Goal: Task Accomplishment & Management: Manage account settings

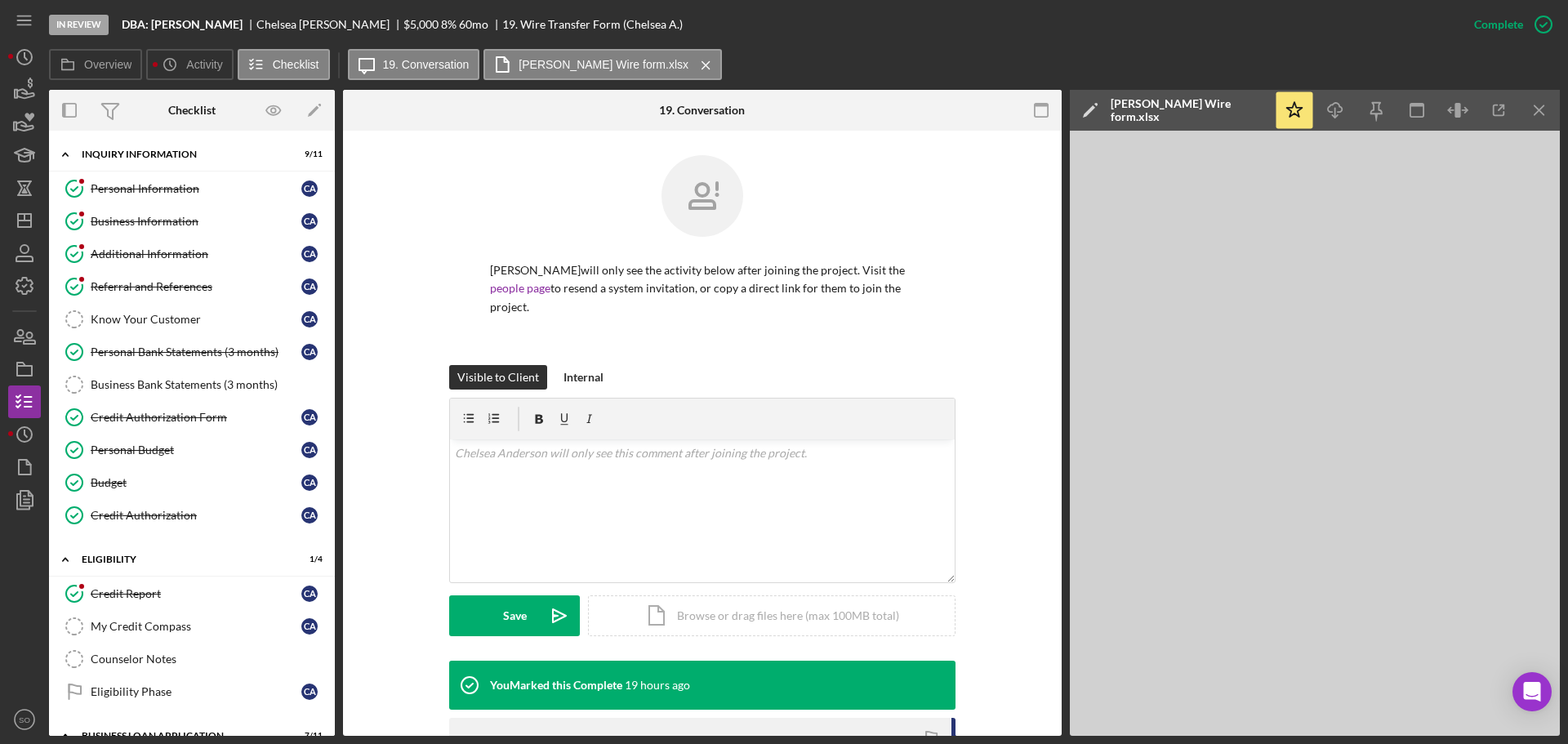
scroll to position [251, 0]
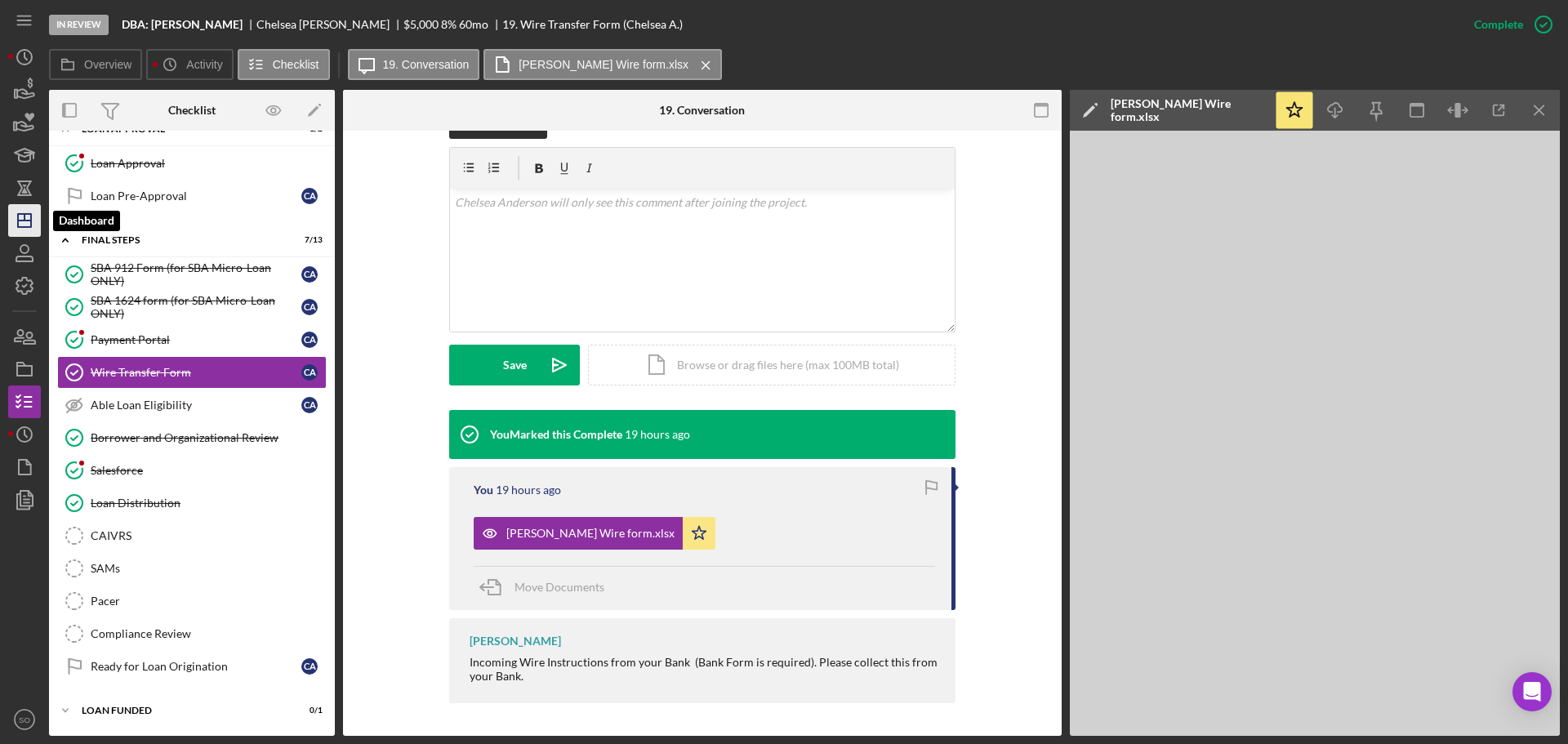
click at [34, 223] on icon "Icon/Dashboard" at bounding box center [25, 220] width 41 height 41
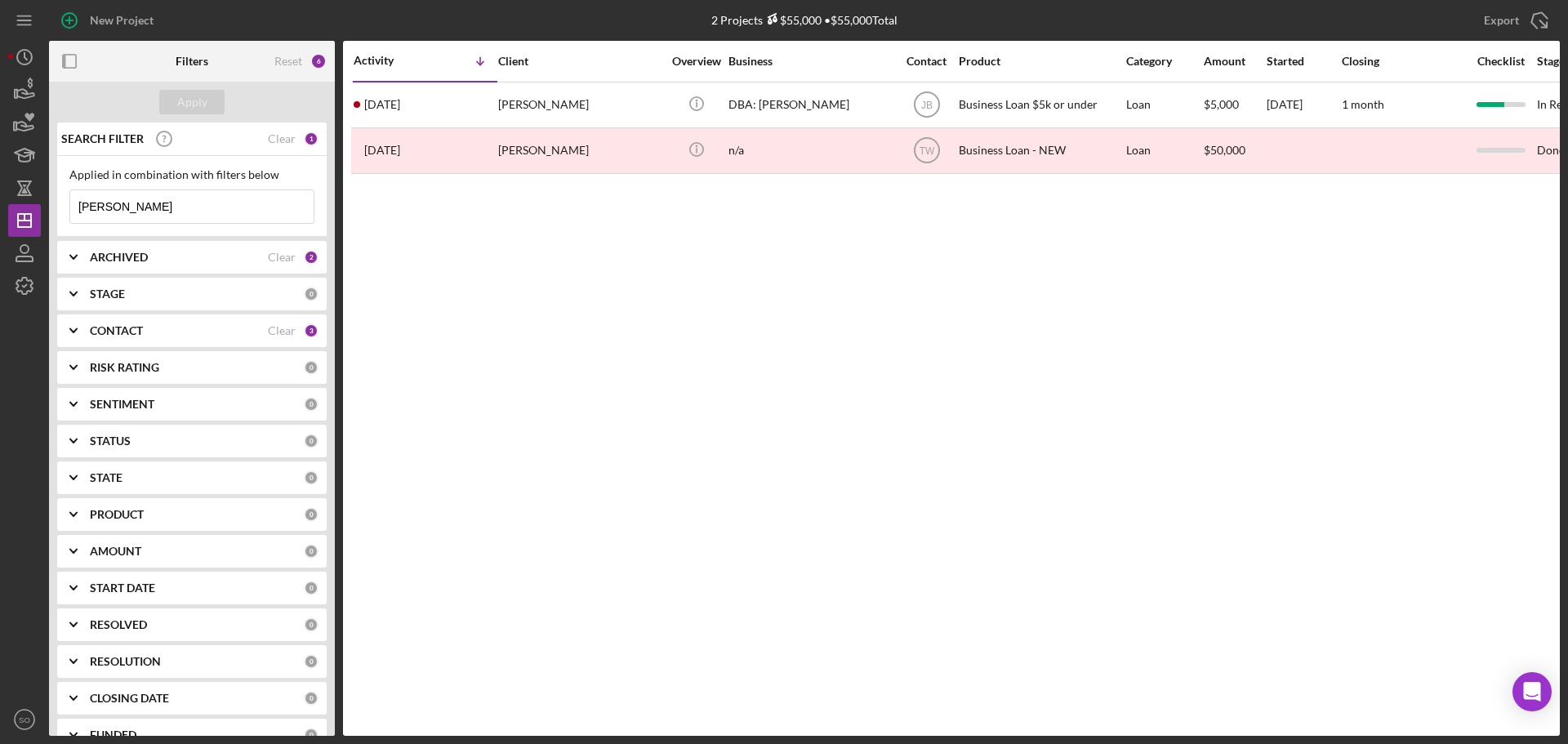
click at [136, 208] on input "[PERSON_NAME]" at bounding box center [192, 207] width 243 height 33
type input "mincer"
click at [200, 102] on div "Apply" at bounding box center [192, 102] width 31 height 25
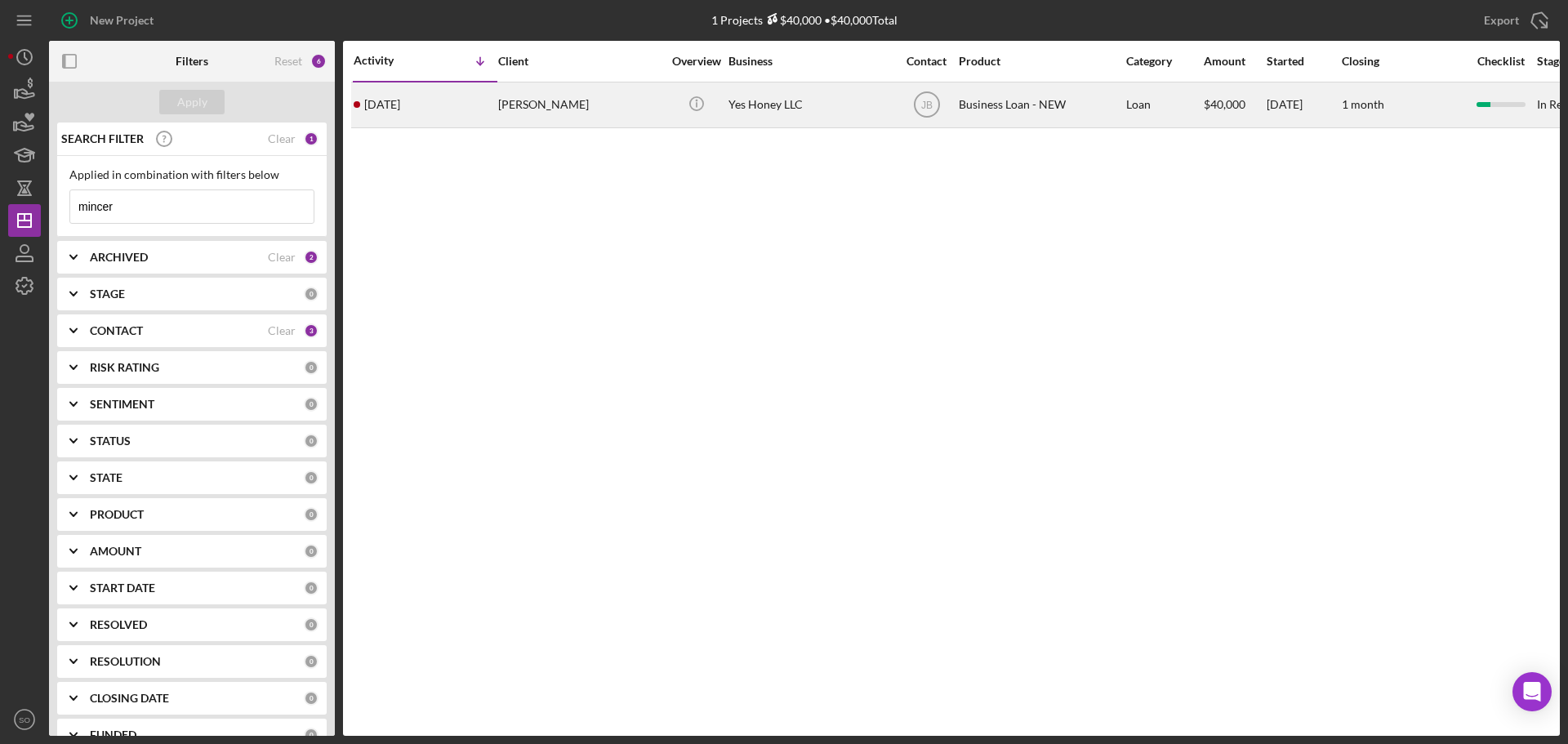
click at [531, 108] on div "[PERSON_NAME]" at bounding box center [580, 104] width 164 height 43
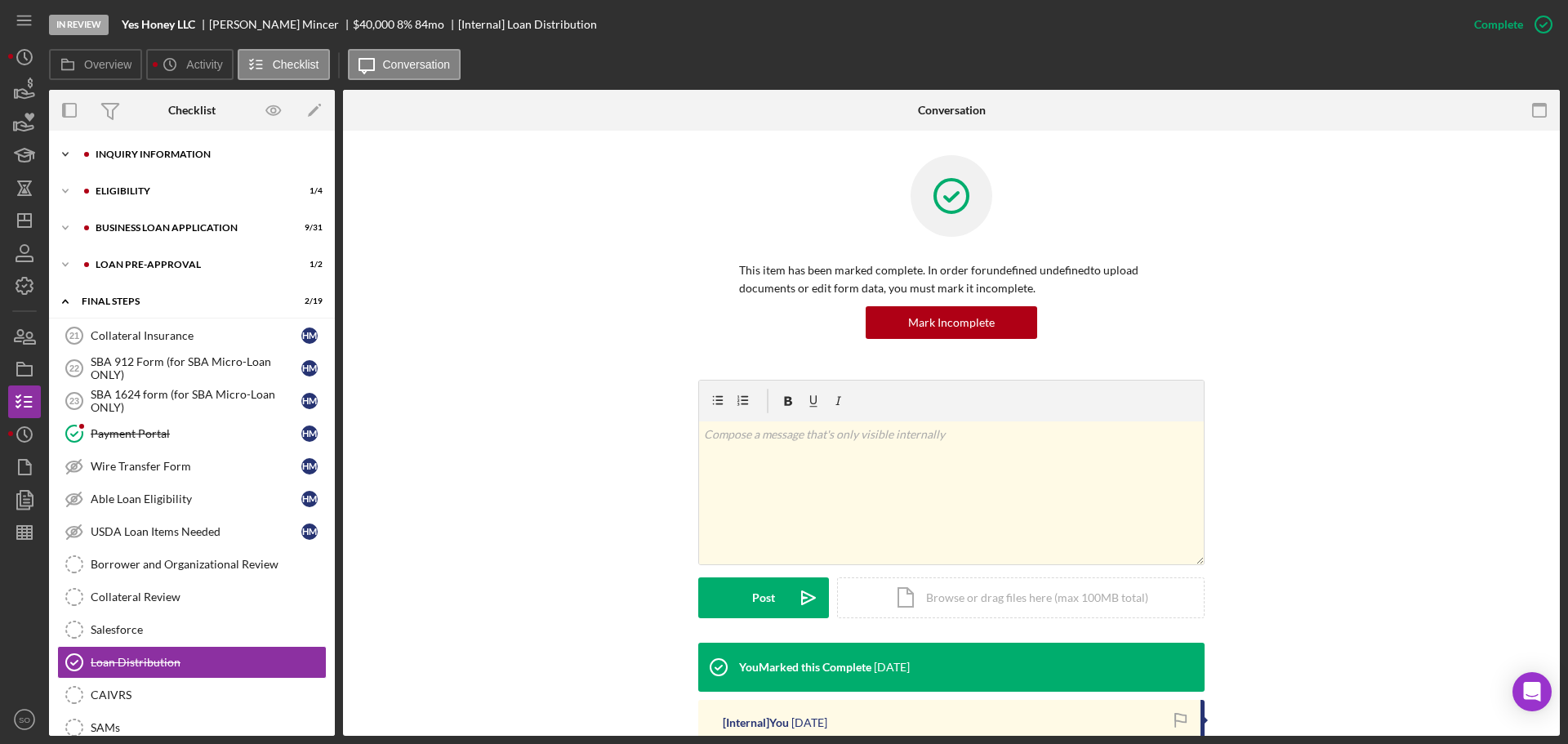
click at [171, 153] on div "INQUIRY INFORMATION" at bounding box center [205, 154] width 219 height 10
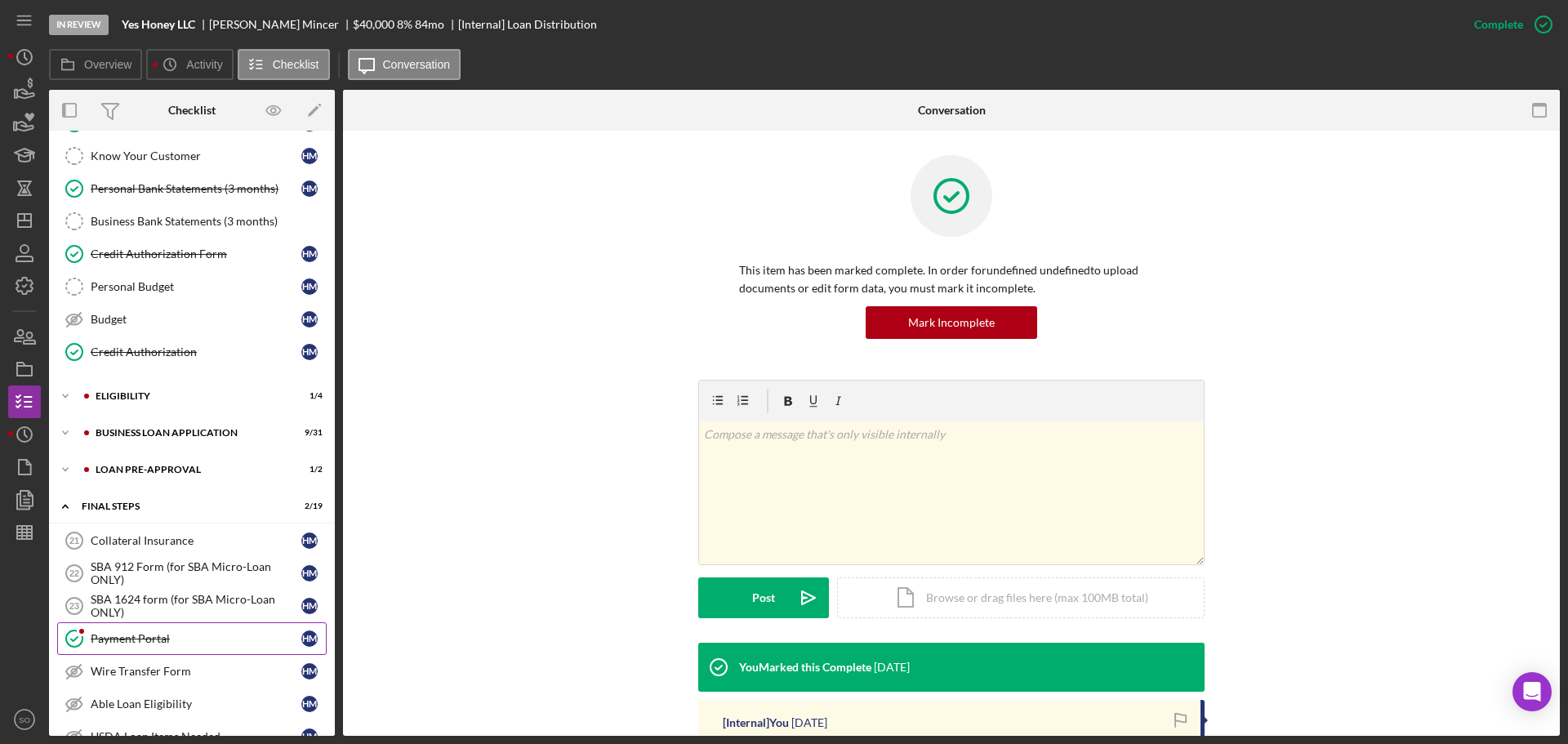
scroll to position [408, 0]
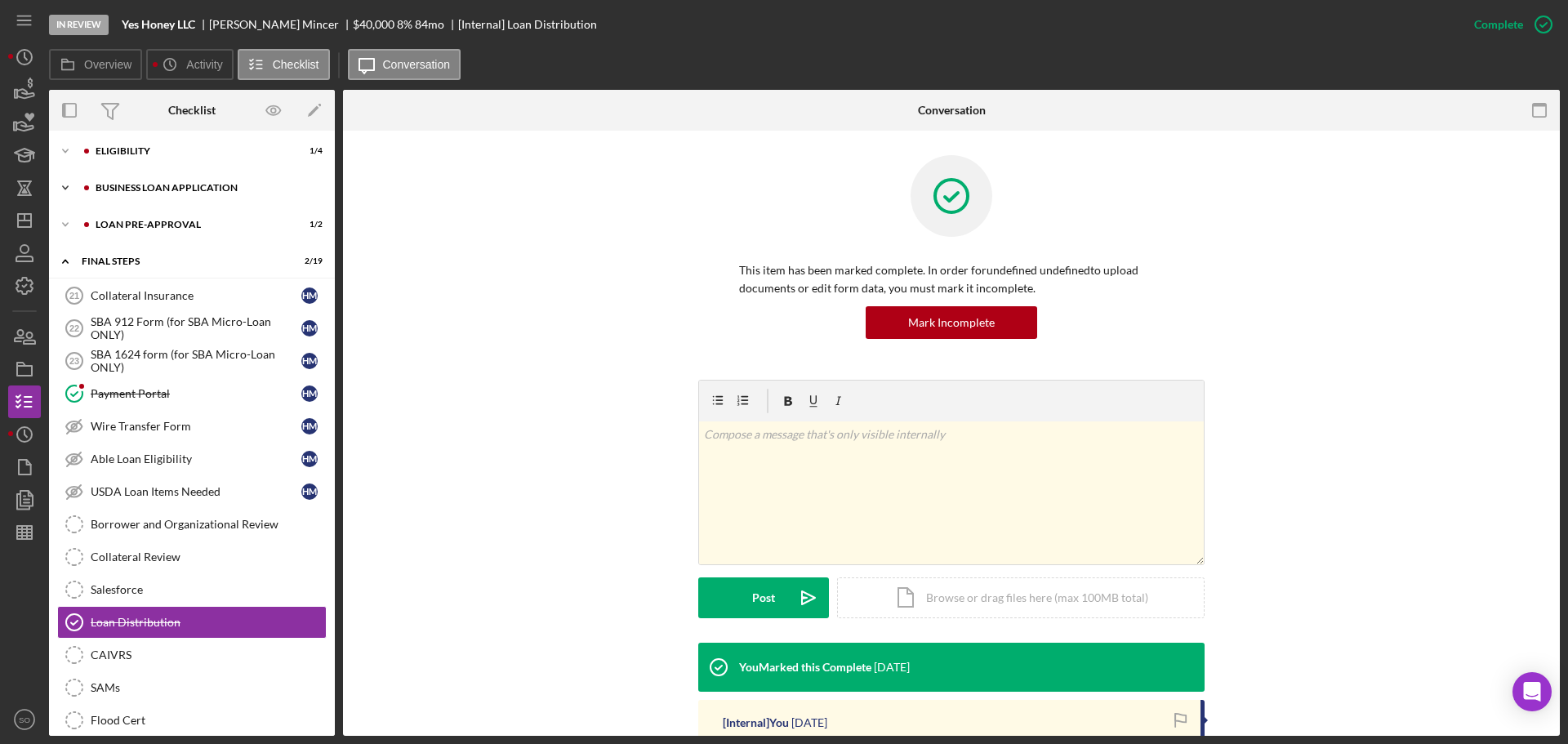
click at [170, 190] on div "BUSINESS LOAN APPLICATION" at bounding box center [205, 188] width 219 height 10
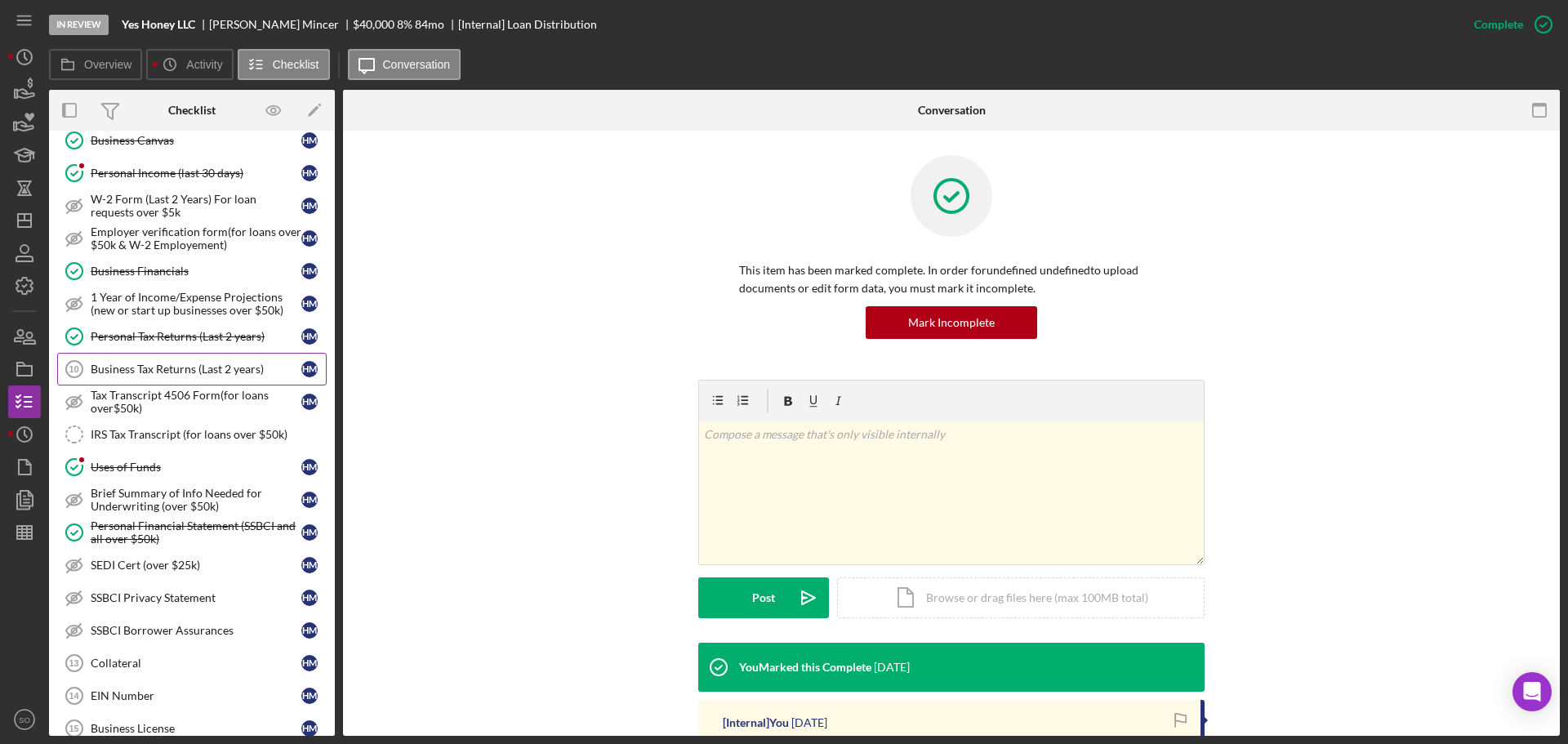
scroll to position [653, 0]
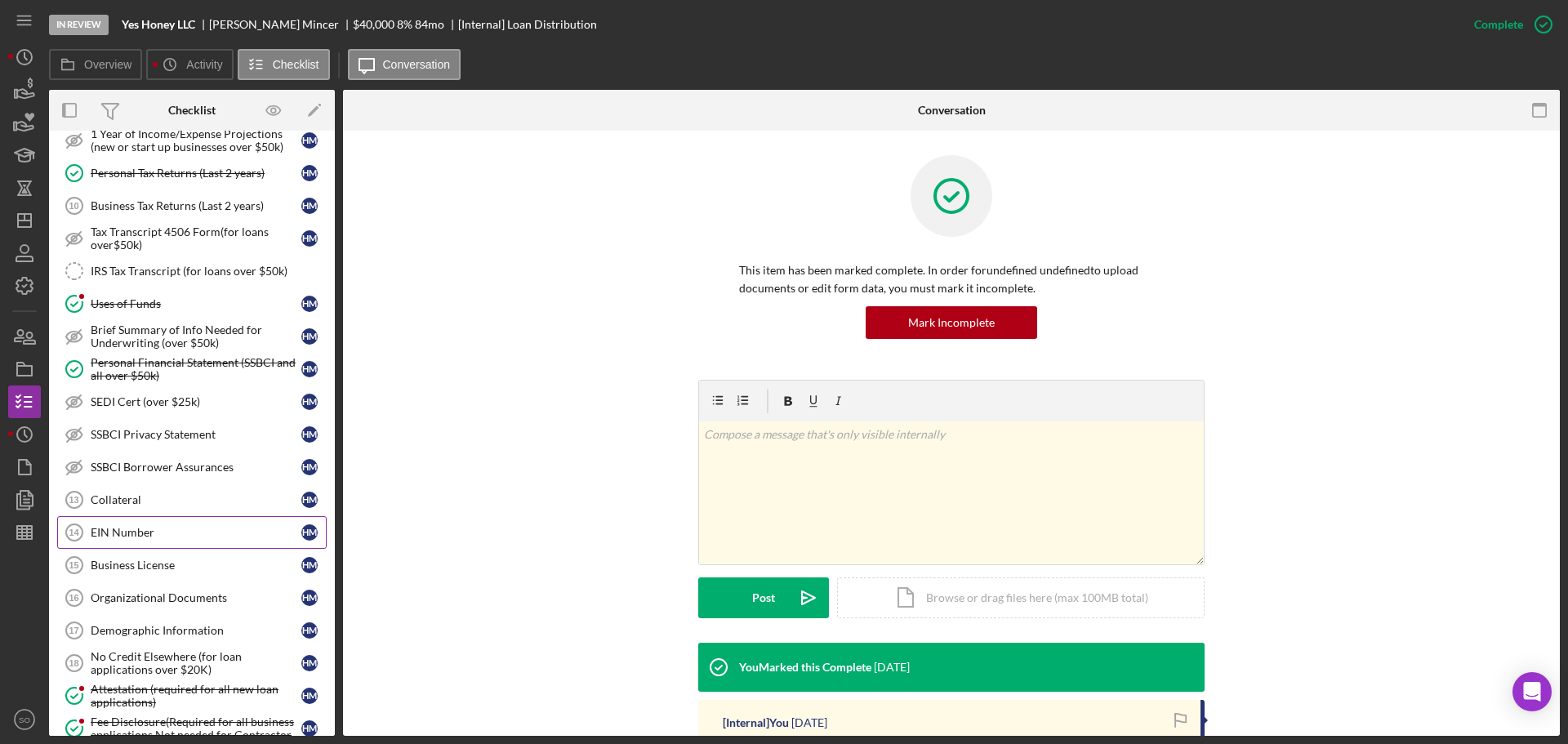
click at [191, 521] on link "EIN Number 14 EIN Number H M" at bounding box center [192, 532] width 270 height 33
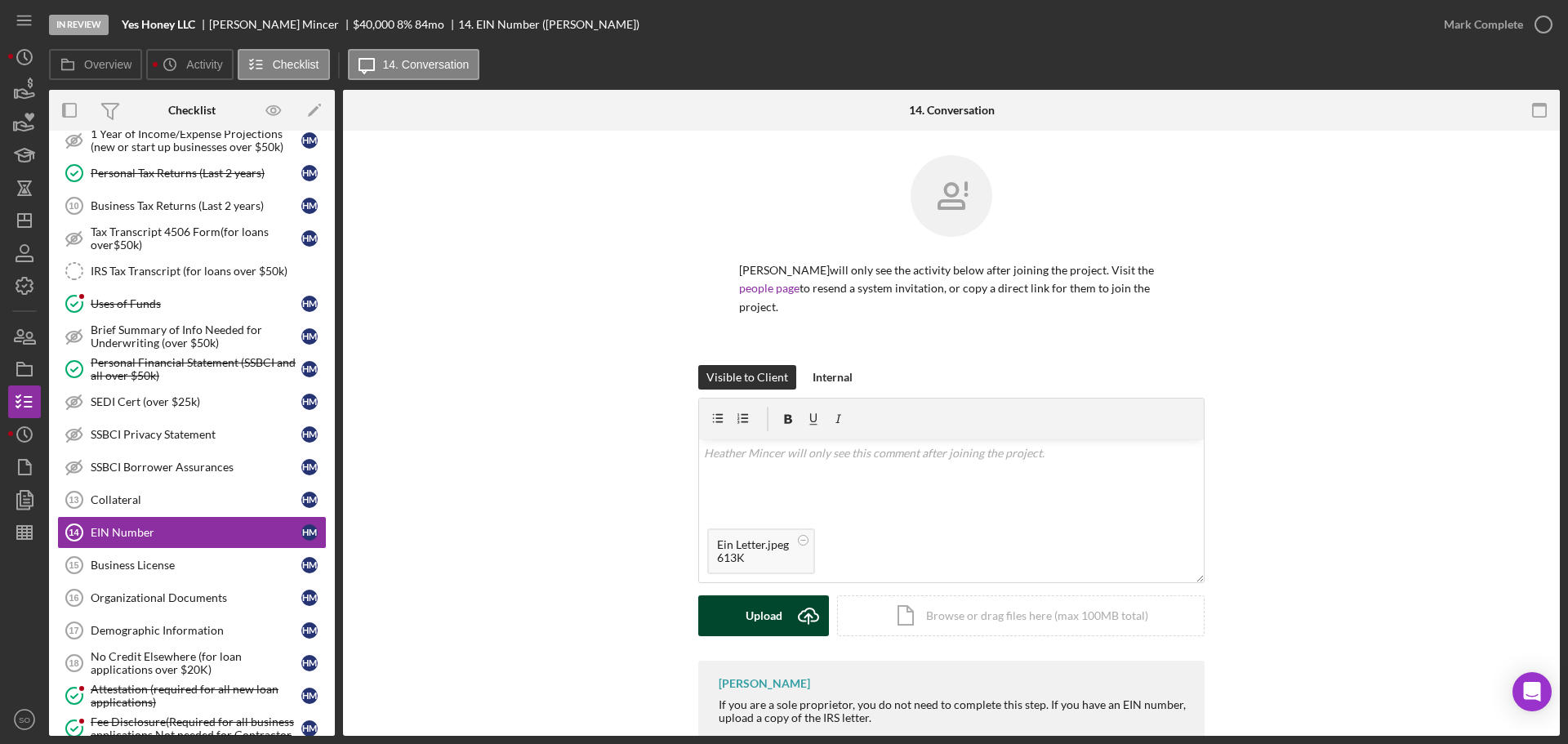
click at [775, 615] on div "Upload" at bounding box center [764, 615] width 36 height 41
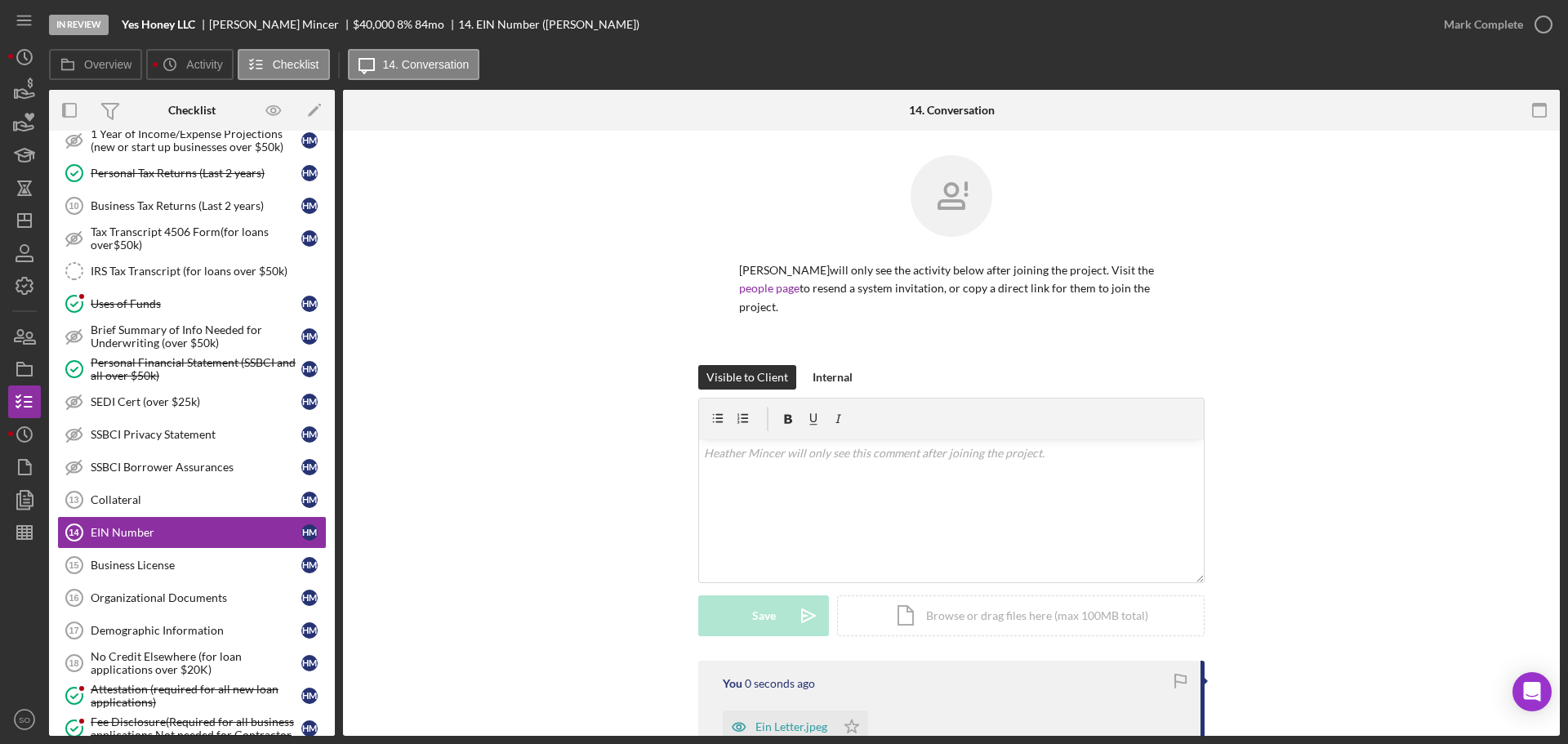
scroll to position [193, 0]
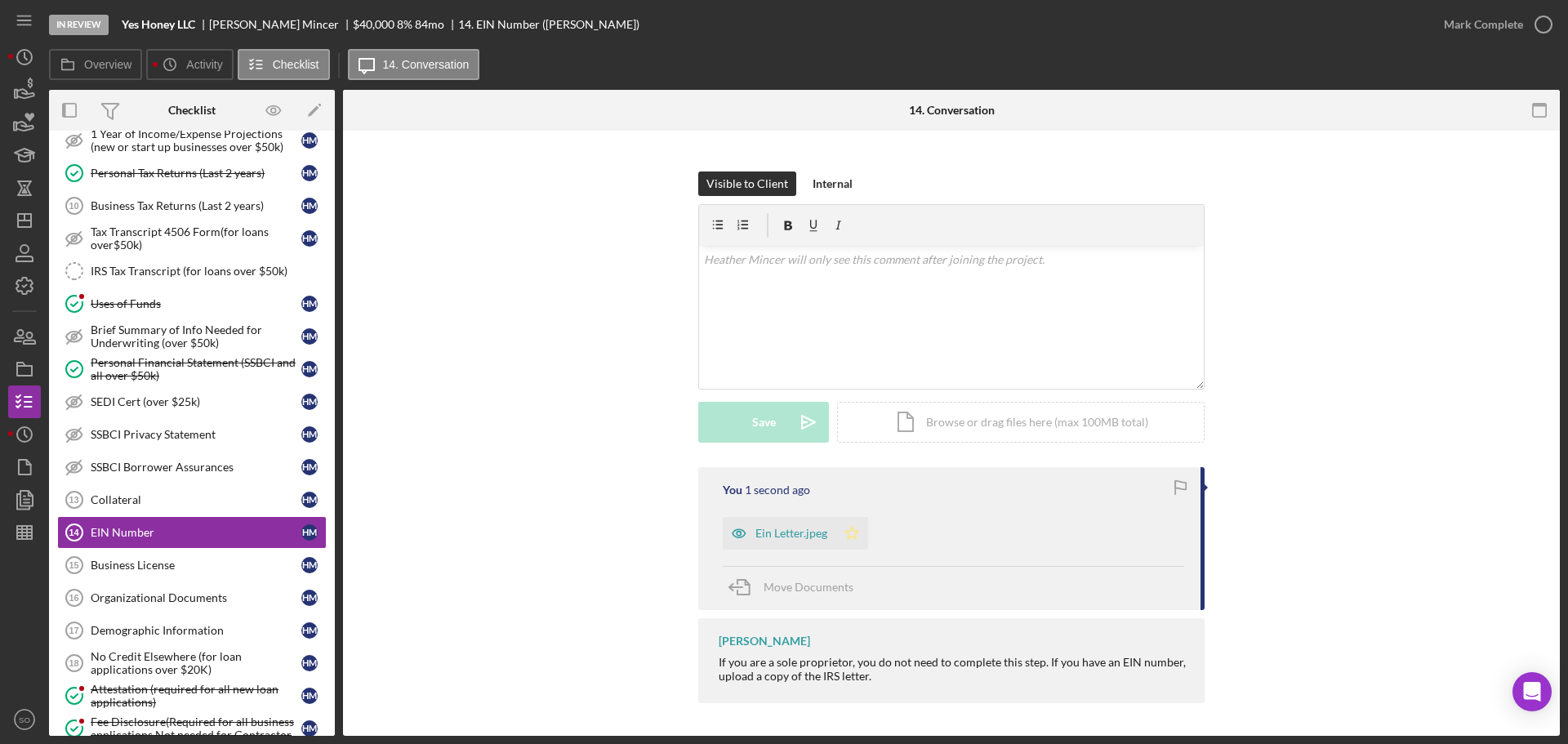
click at [853, 537] on polygon "button" at bounding box center [852, 532] width 14 height 13
click at [1463, 24] on div "Mark Complete" at bounding box center [1483, 25] width 79 height 33
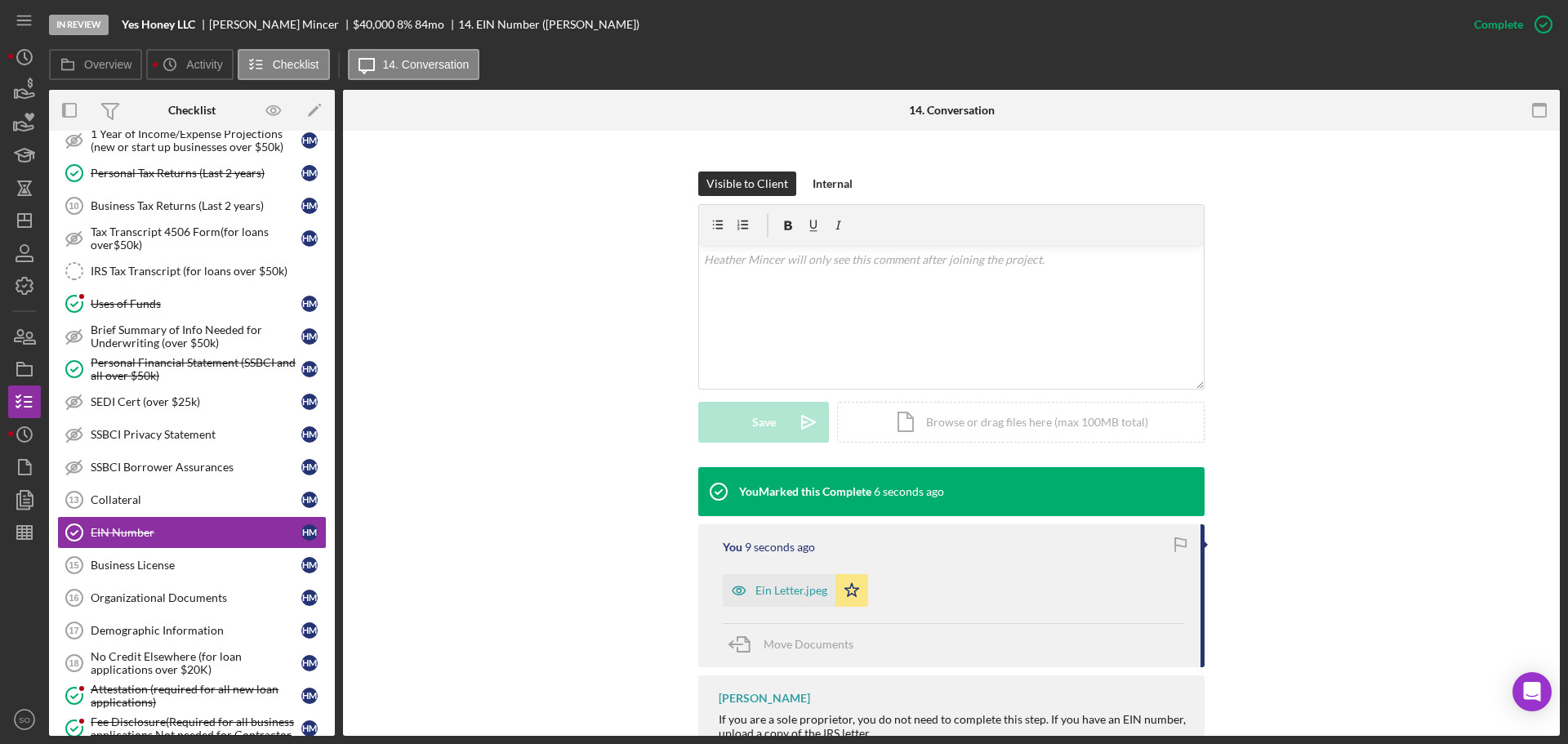
click at [792, 586] on div "Ein Letter.jpeg" at bounding box center [791, 590] width 72 height 13
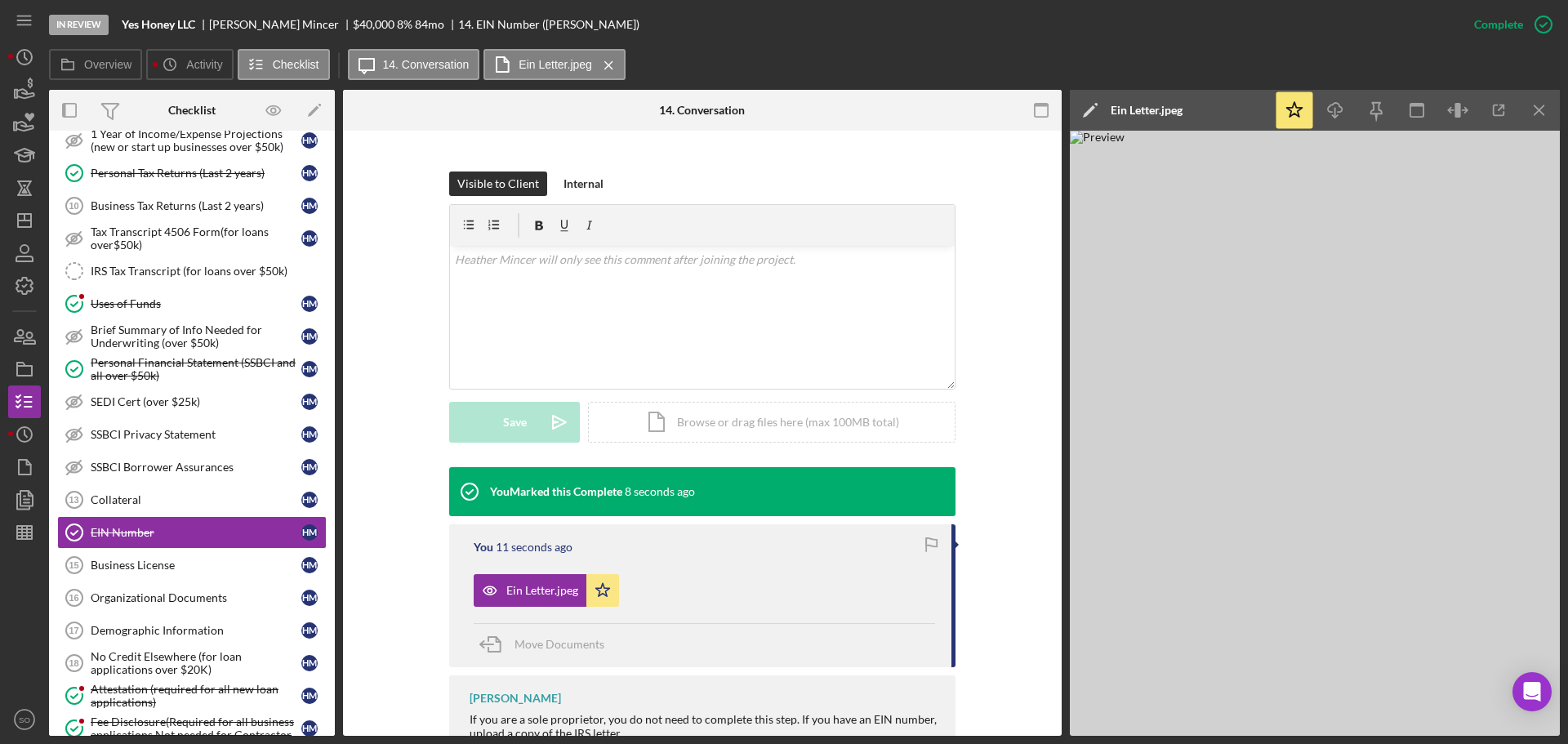
click at [1540, 113] on icon "Icon/Menu Close" at bounding box center [1539, 110] width 36 height 36
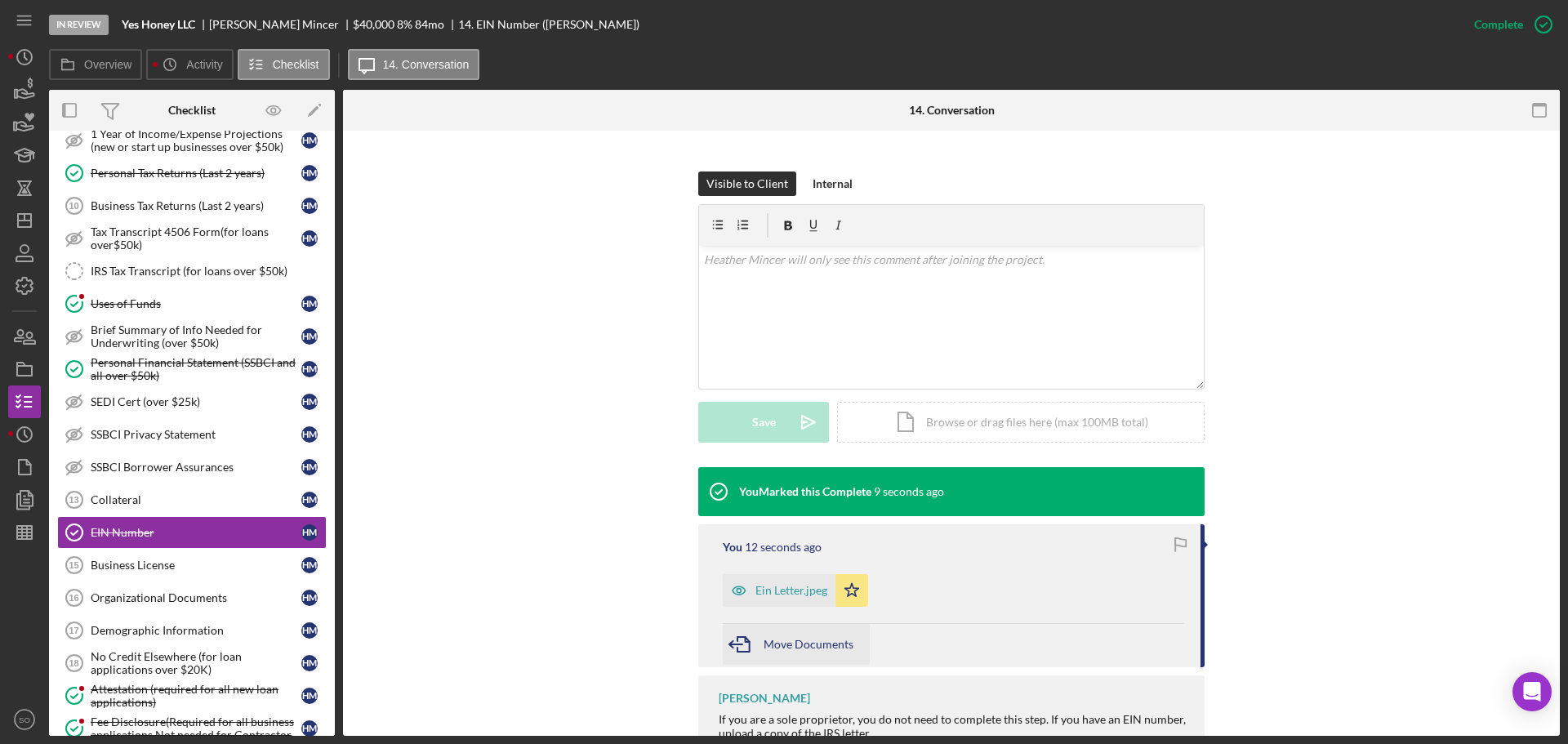
scroll to position [251, 0]
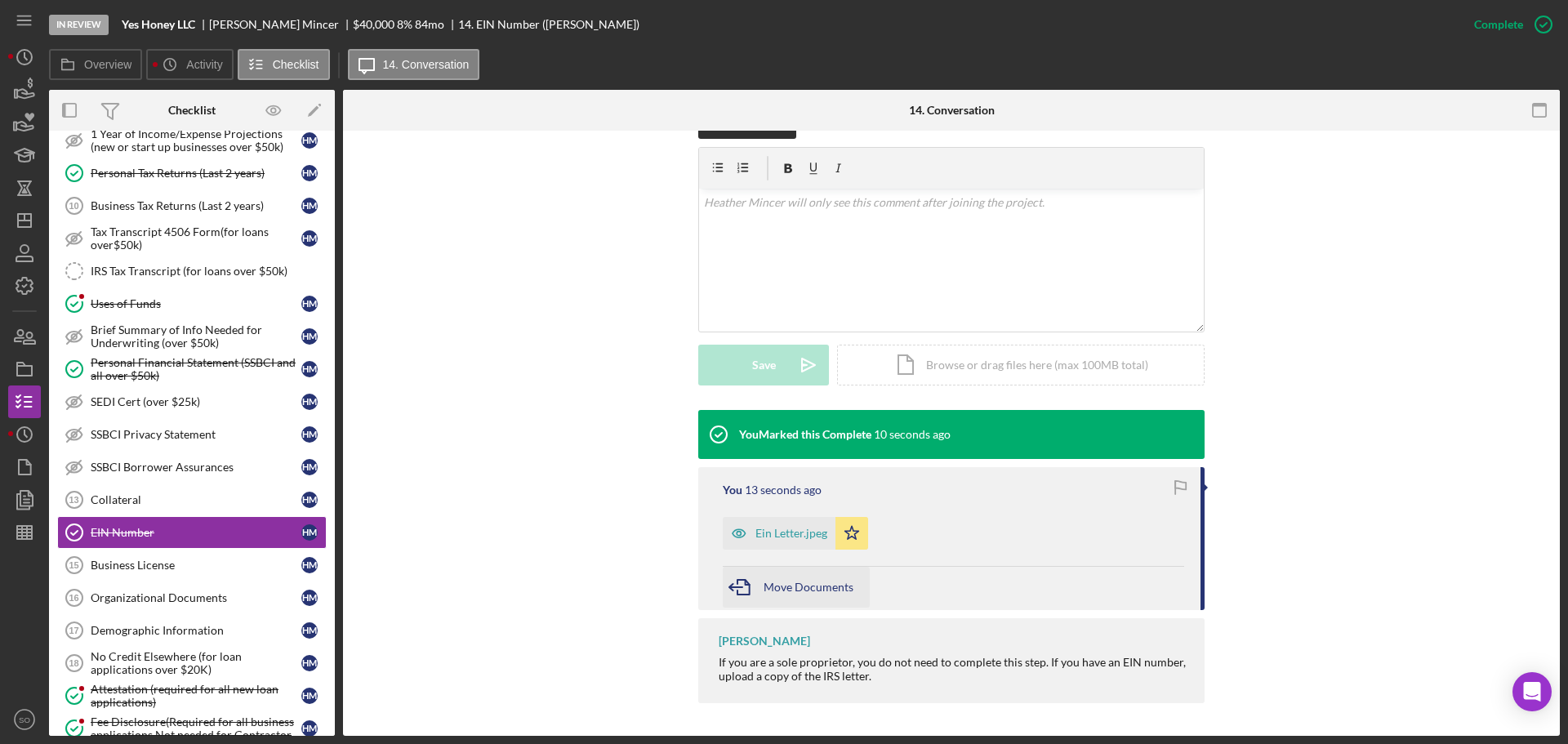
click at [815, 583] on span "Move Documents" at bounding box center [809, 586] width 90 height 14
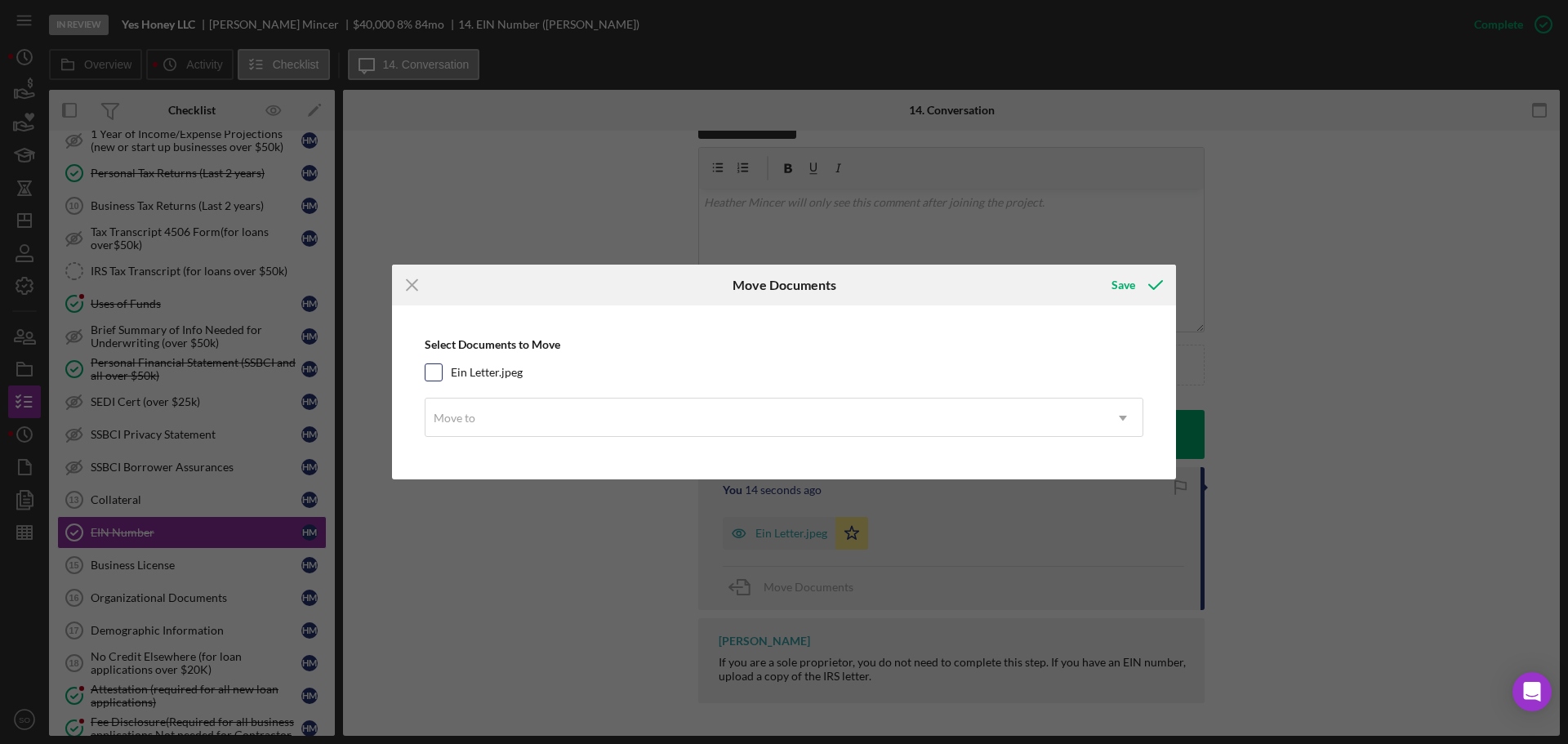
click at [441, 369] on input "Ein Letter.jpeg" at bounding box center [433, 372] width 16 height 16
checkbox input "true"
click at [504, 425] on div "Move to" at bounding box center [765, 418] width 678 height 37
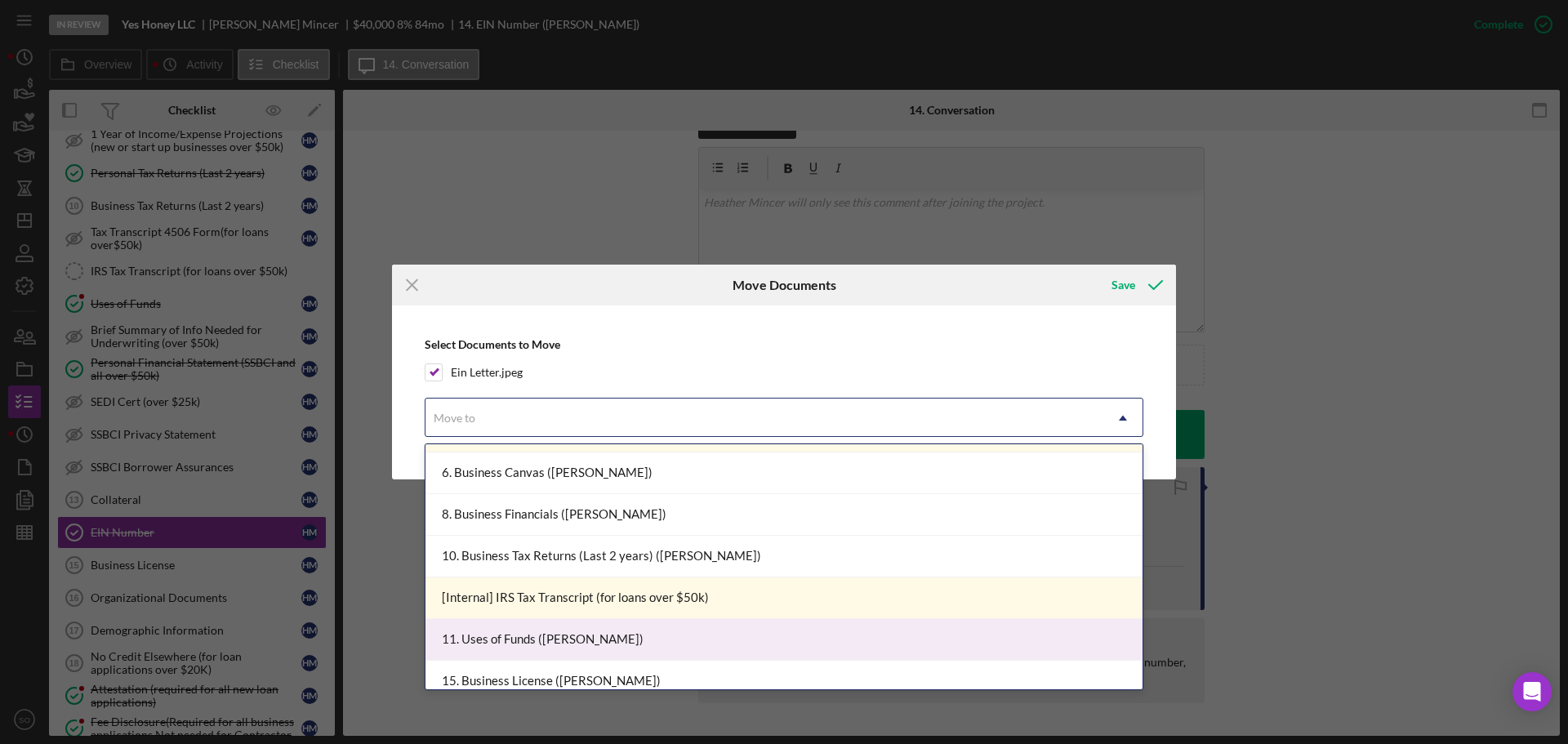
scroll to position [245, 0]
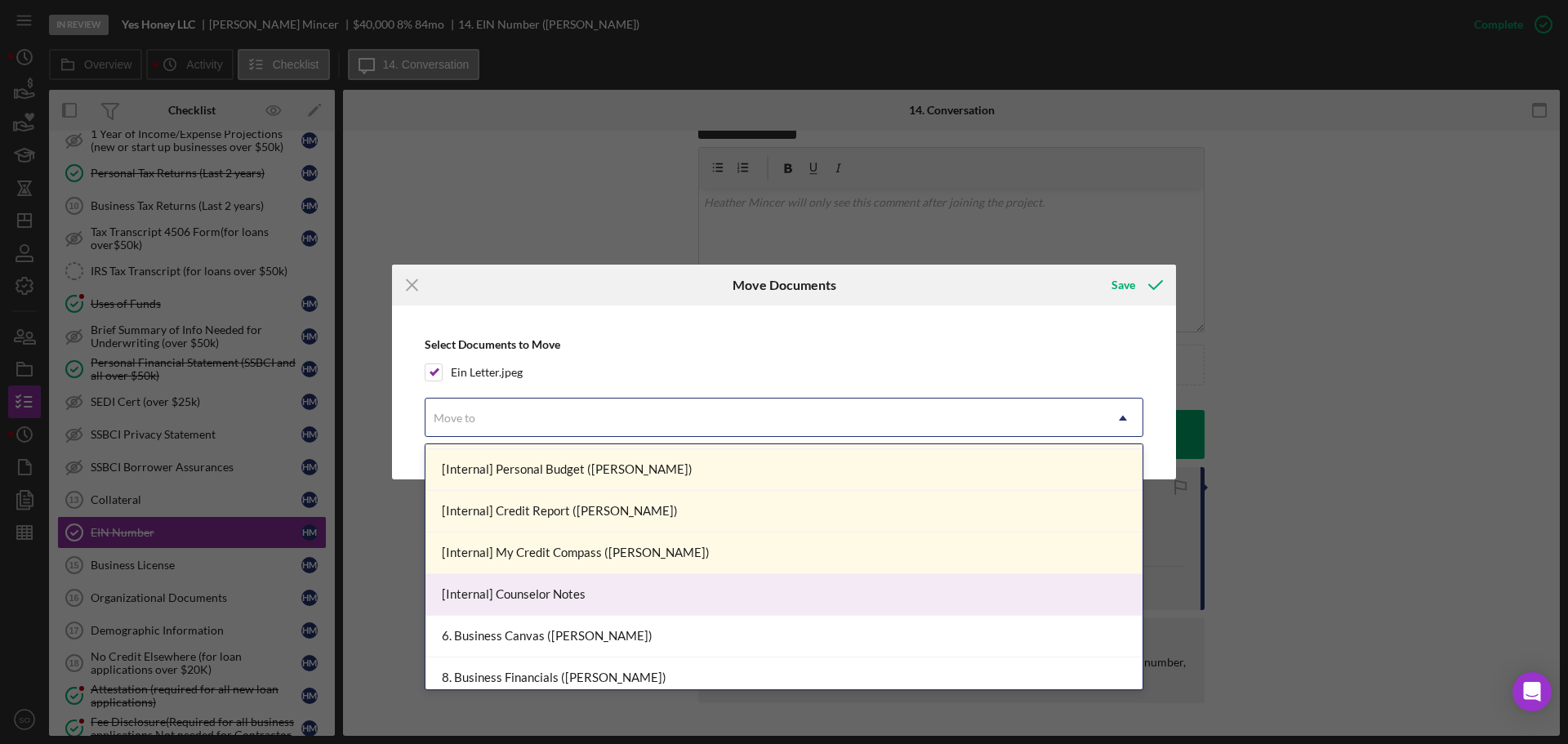
click at [592, 588] on div "[Internal] Counselor Notes" at bounding box center [784, 594] width 717 height 42
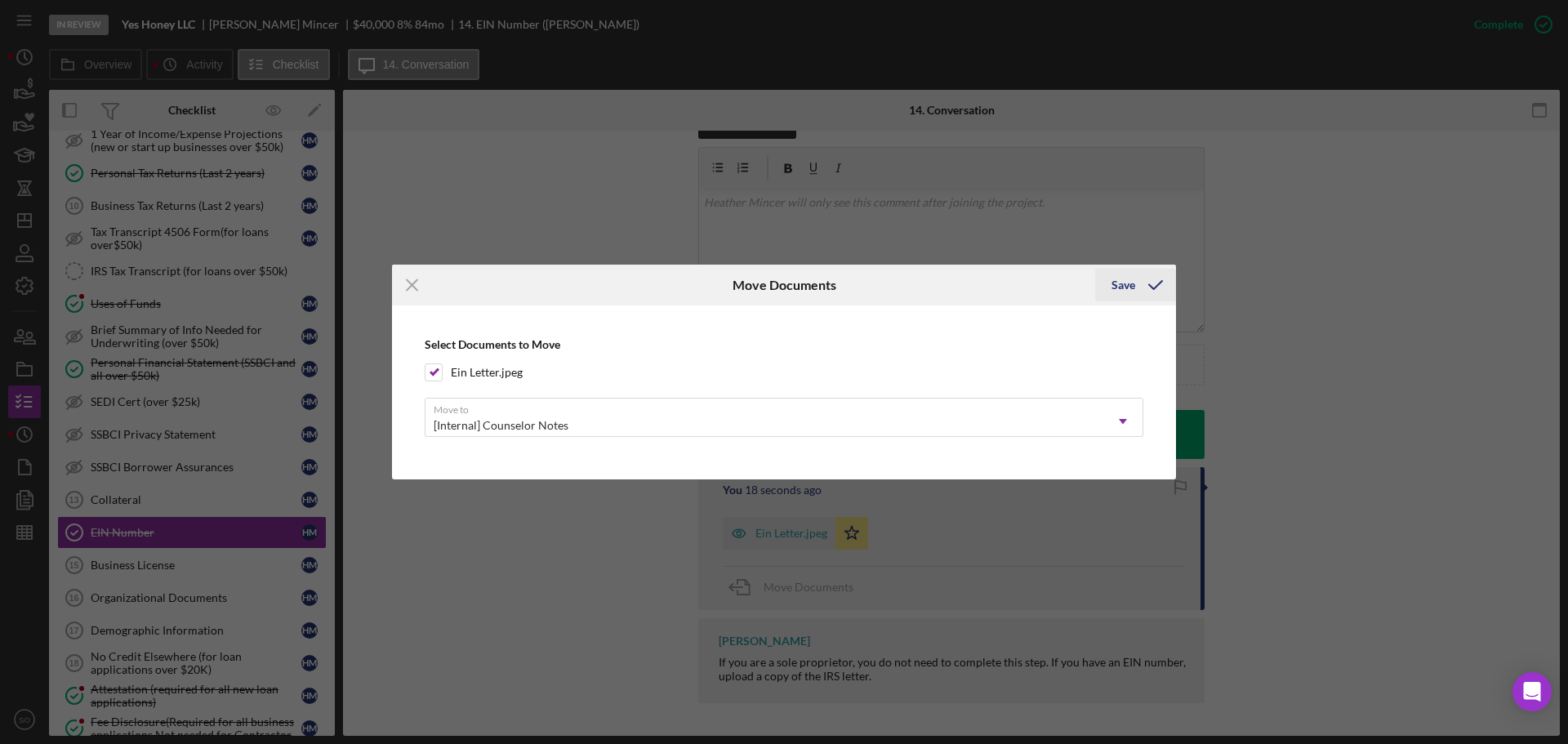
click at [1139, 296] on icon "submit" at bounding box center [1155, 285] width 41 height 41
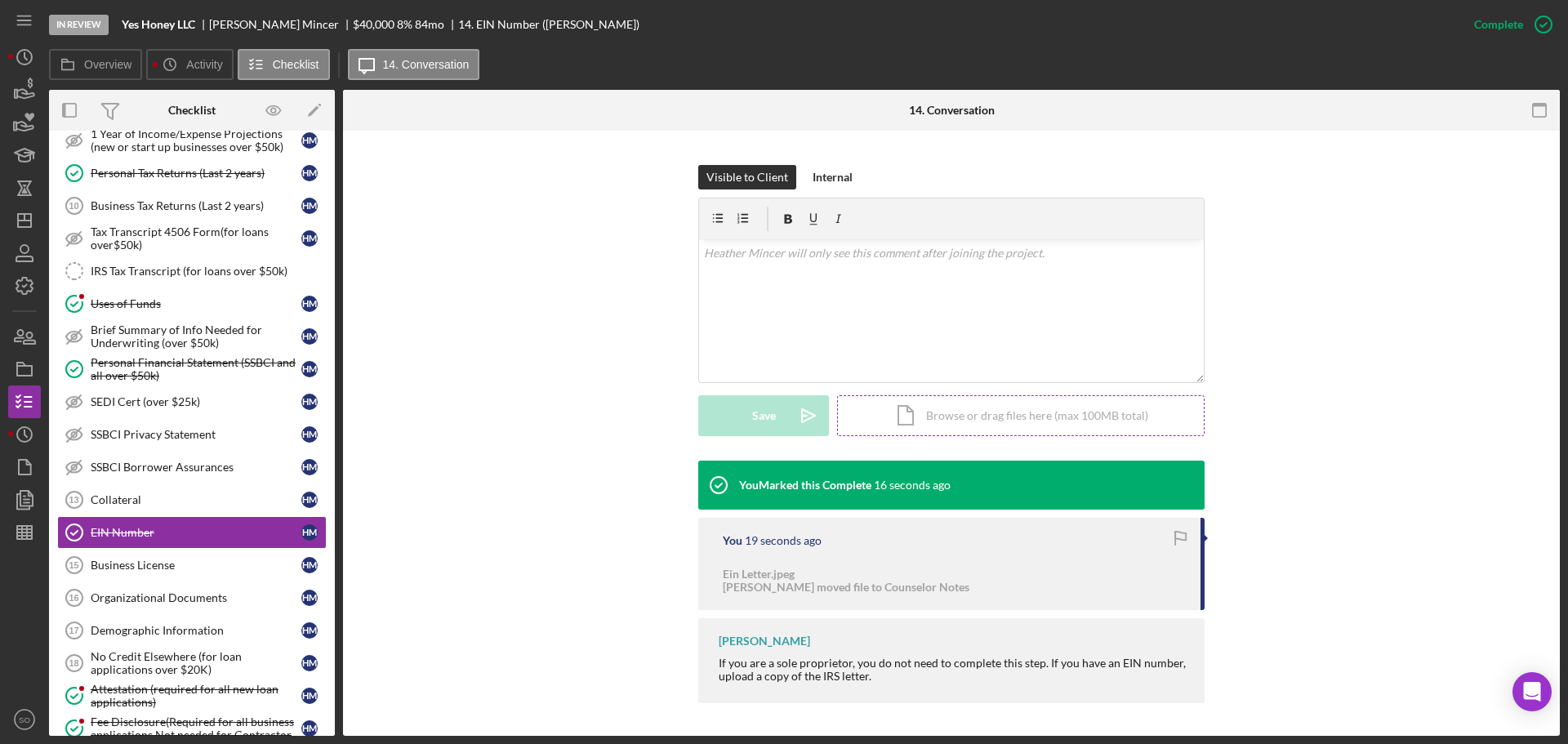
scroll to position [200, 0]
click at [772, 405] on div "Upload" at bounding box center [764, 415] width 36 height 41
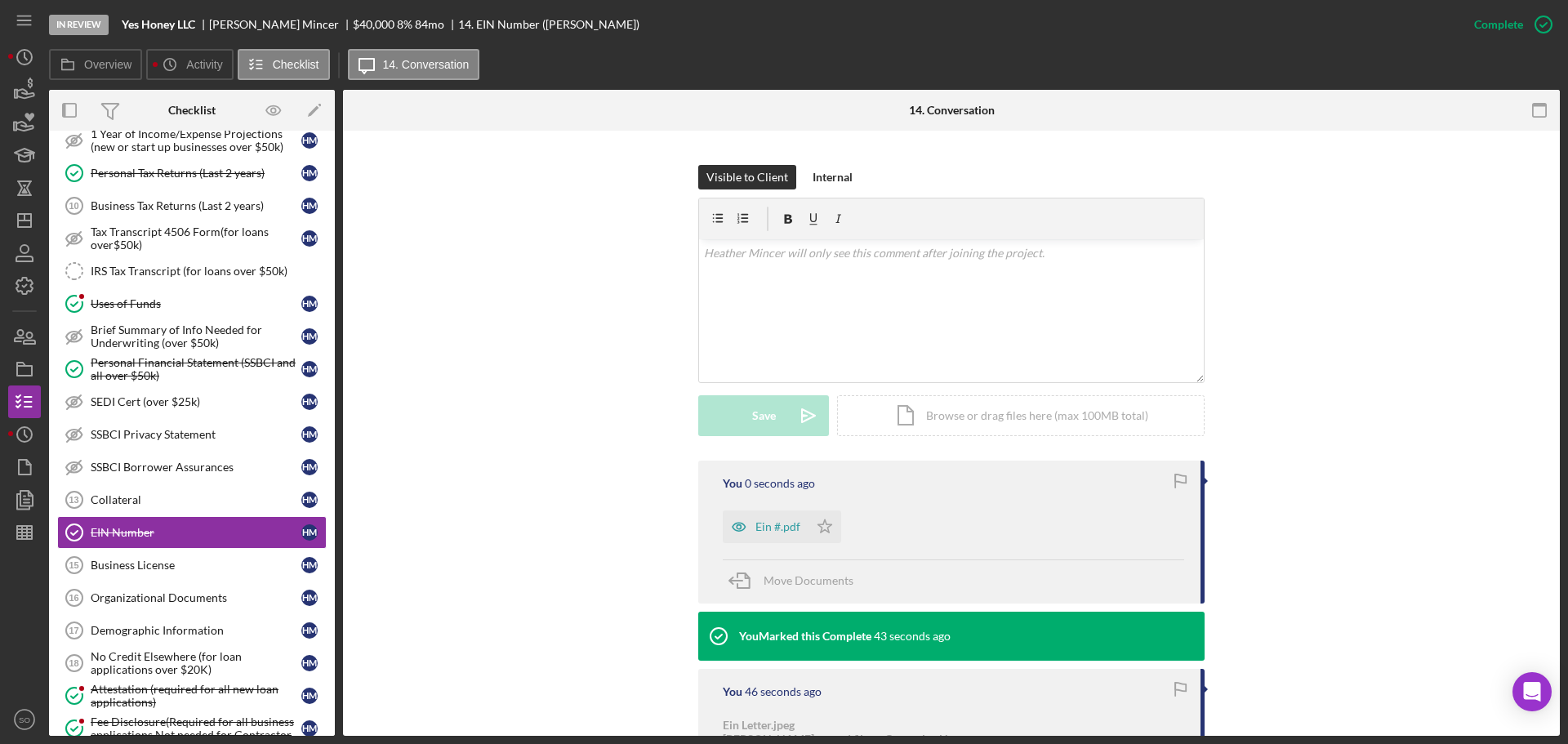
scroll to position [351, 0]
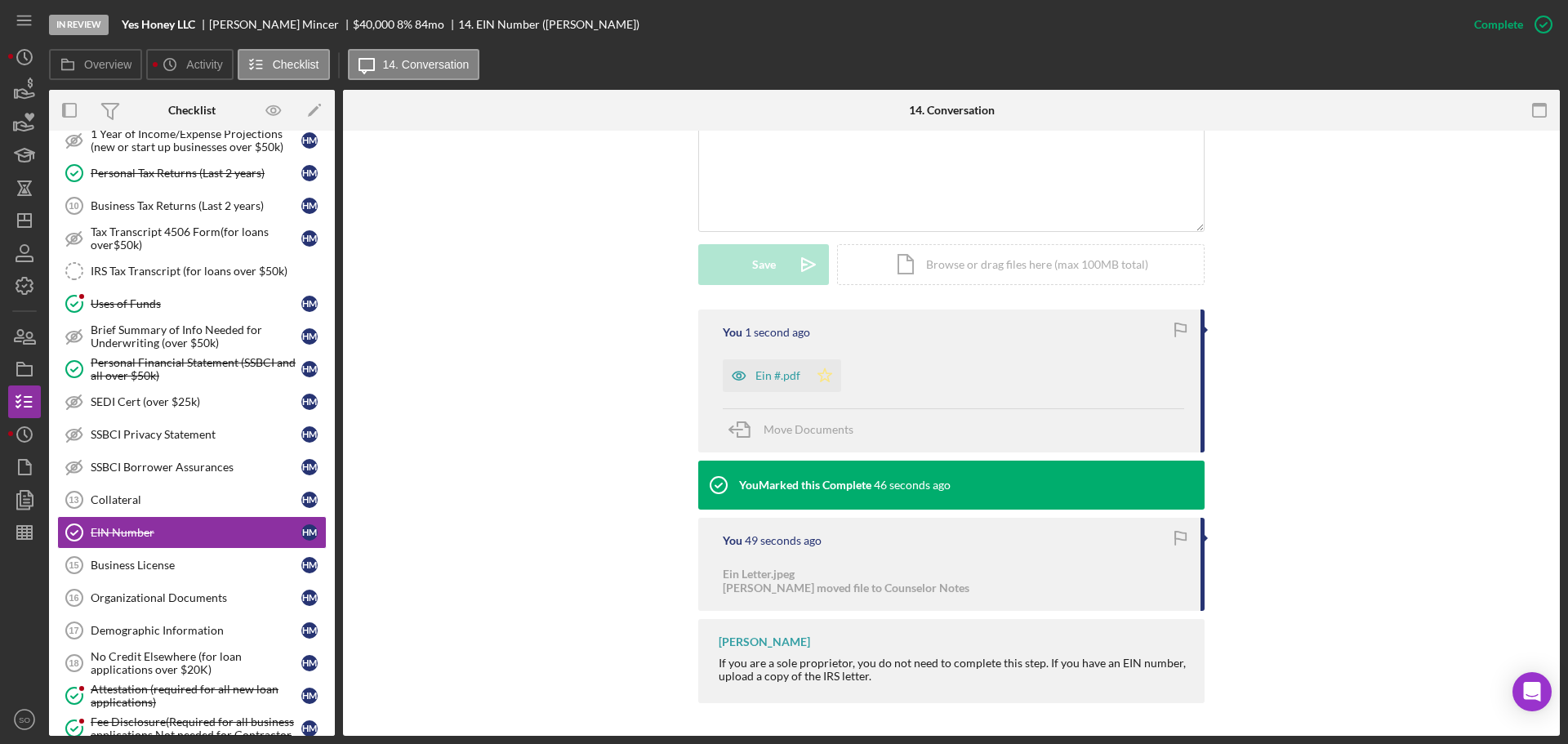
click at [824, 375] on icon "Icon/Star" at bounding box center [825, 375] width 33 height 33
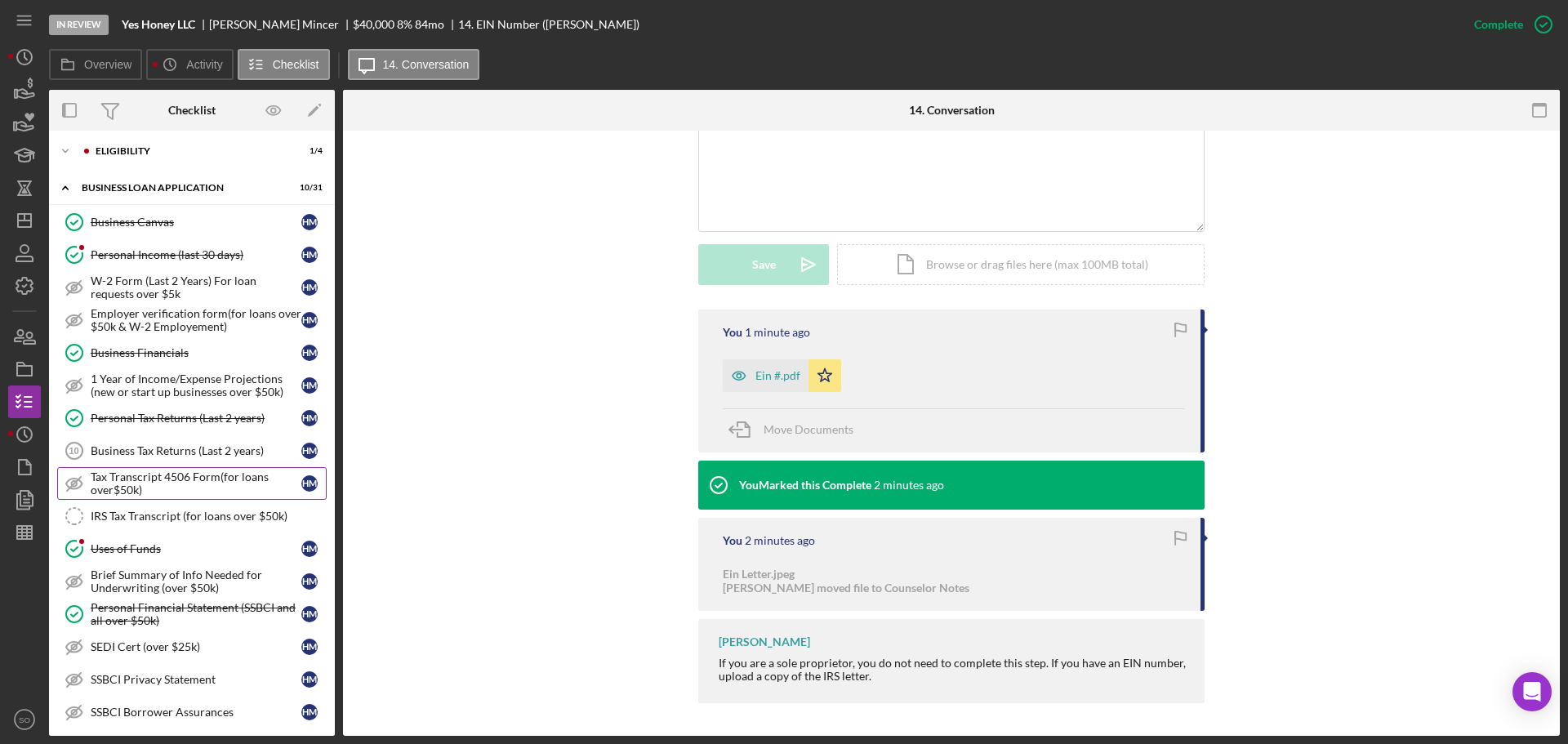
scroll to position [571, 0]
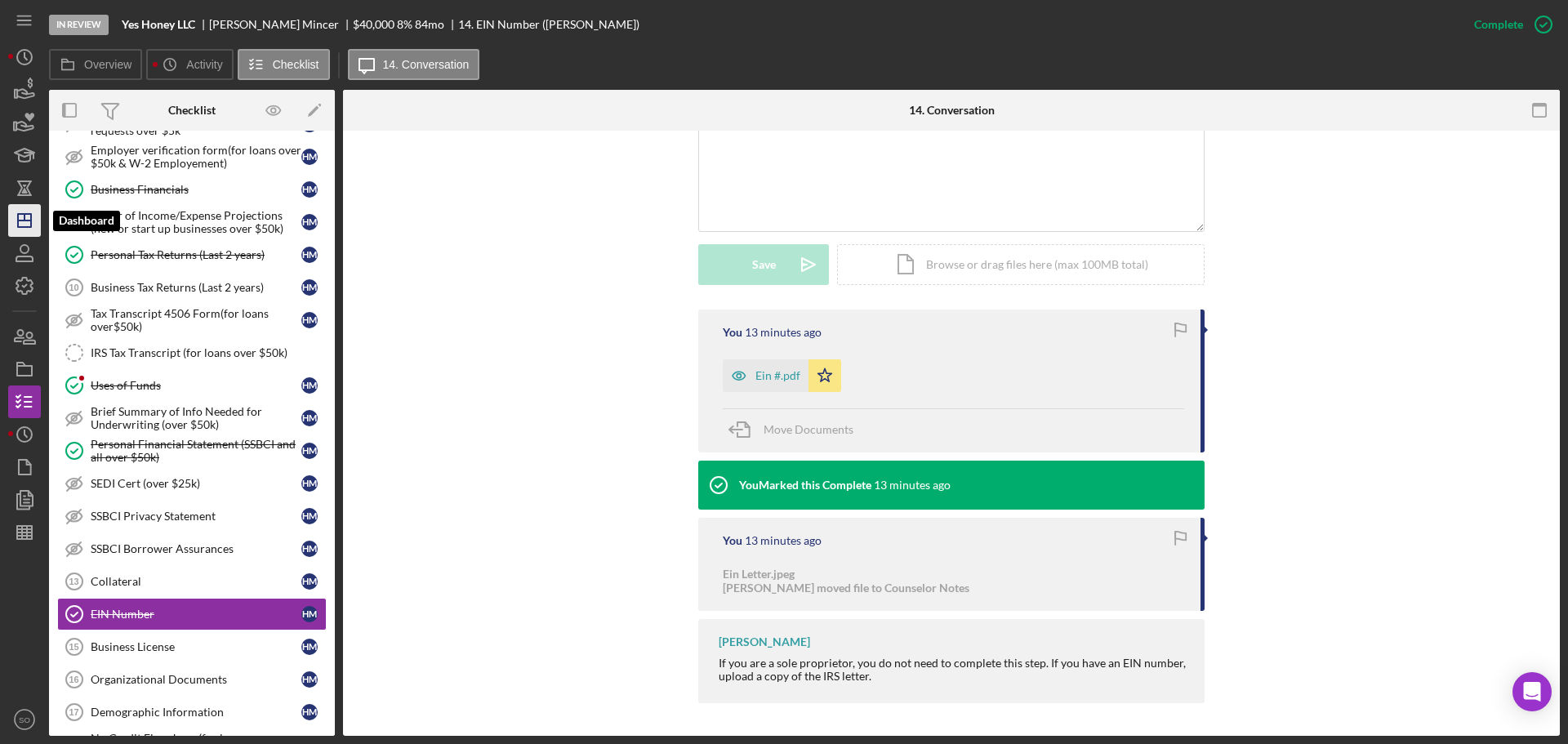
click at [11, 219] on icon "Icon/Dashboard" at bounding box center [25, 220] width 41 height 41
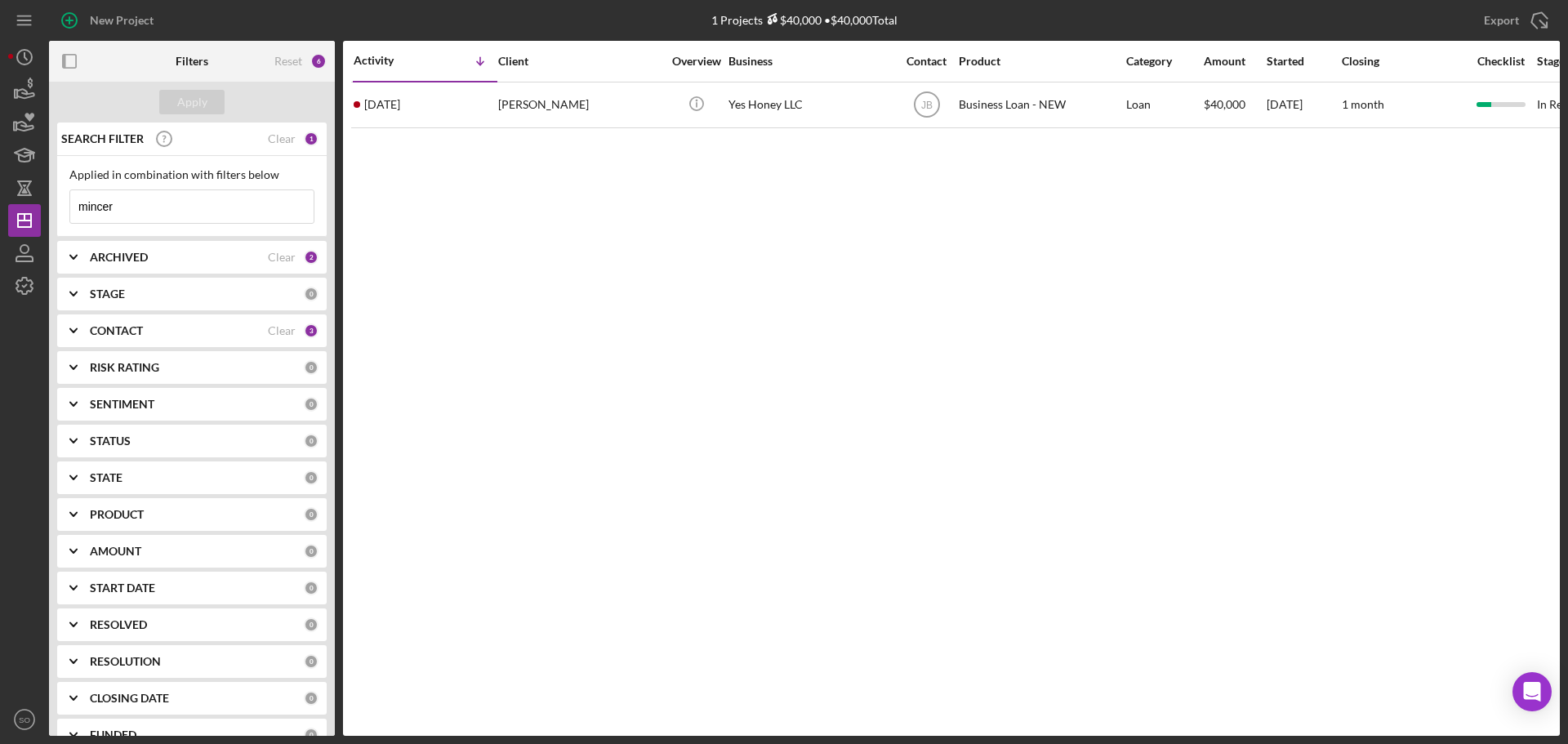
drag, startPoint x: 151, startPoint y: 203, endPoint x: 0, endPoint y: 218, distance: 151.7
click at [0, 218] on div "New Project 1 Projects $40,000 • $40,000 Total mincer Export Icon/Export Filter…" at bounding box center [784, 372] width 1568 height 744
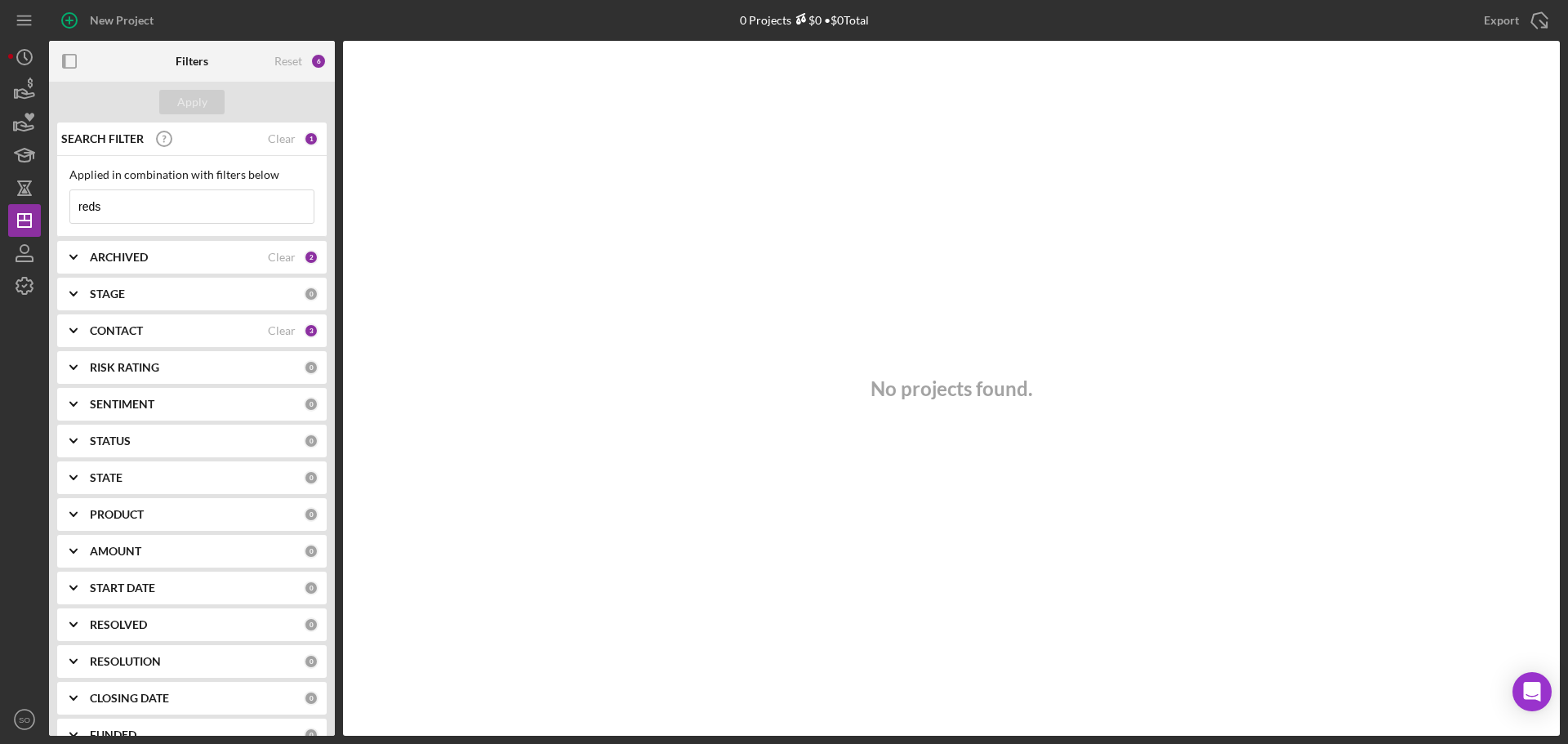
type input "reds"
